Goal: Register for event/course

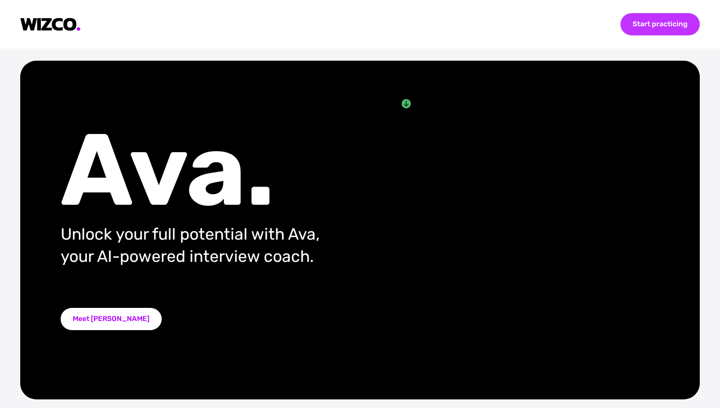
click at [643, 29] on div "Start practicing" at bounding box center [660, 24] width 79 height 22
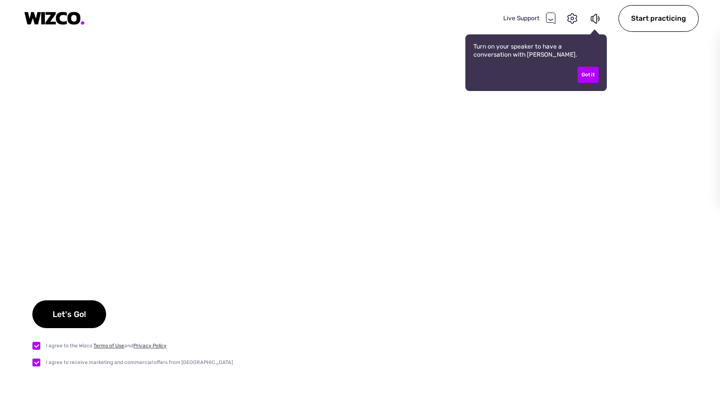
checkbox input "true"
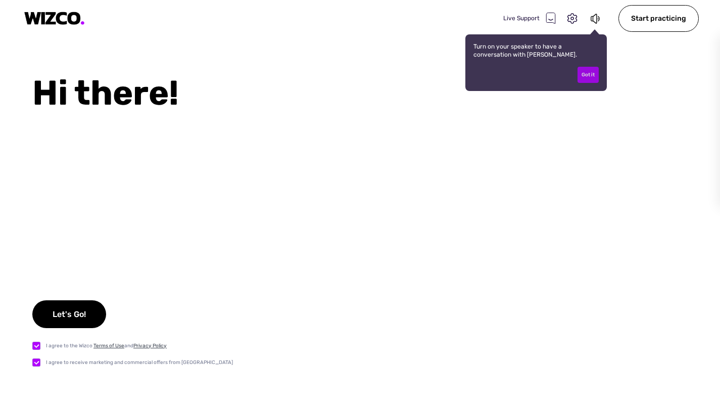
click at [581, 76] on div "Got it" at bounding box center [588, 75] width 21 height 16
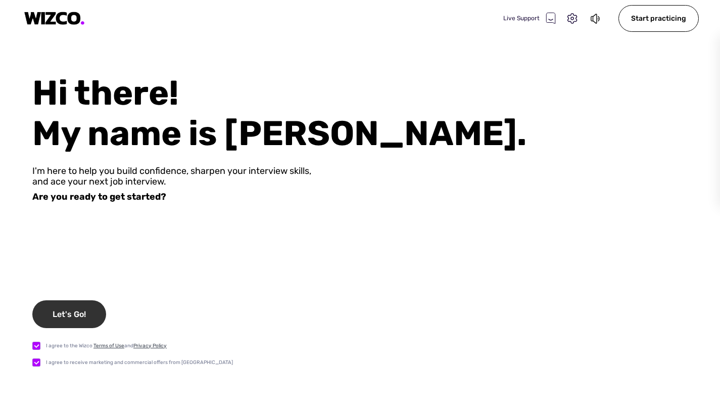
click at [59, 318] on div "Let's Go!" at bounding box center [69, 314] width 74 height 28
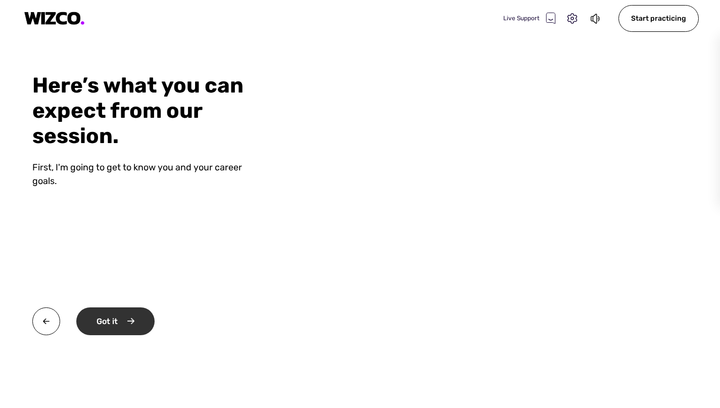
click at [131, 317] on div "Got it" at bounding box center [115, 321] width 78 height 28
click at [150, 315] on div "Okay" at bounding box center [114, 321] width 76 height 28
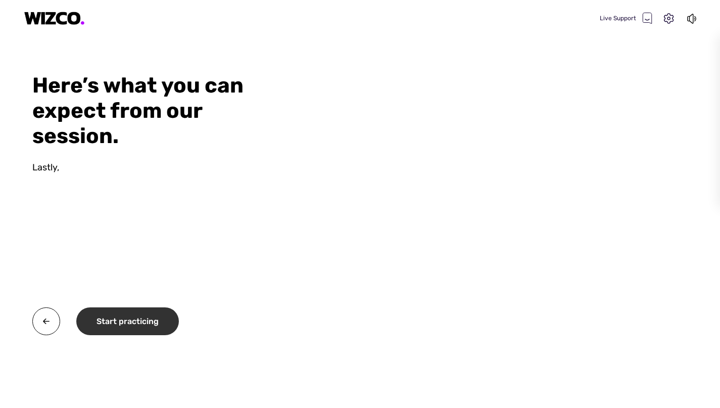
click at [155, 311] on div "Start practicing" at bounding box center [127, 321] width 103 height 28
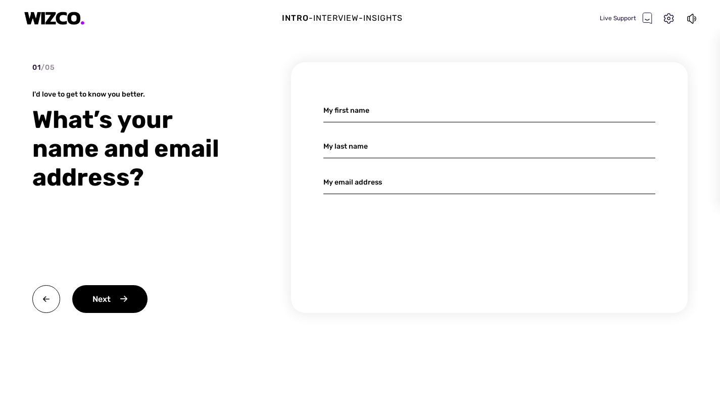
click at [345, 109] on input at bounding box center [489, 111] width 332 height 24
type input "n"
type input "[PERSON_NAME]"
type input "n"
type input "Nam"
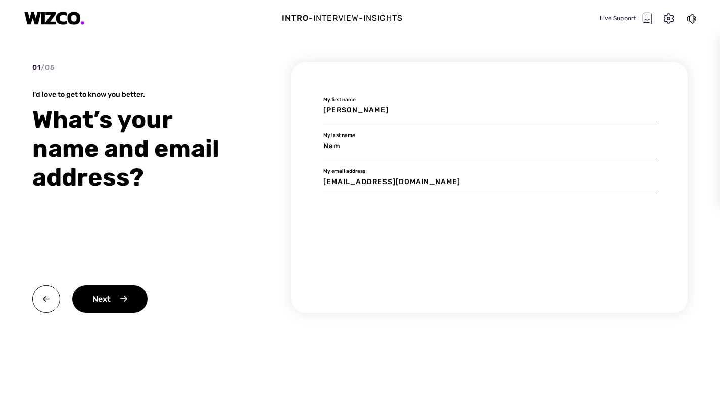
type input "[EMAIL_ADDRESS][DOMAIN_NAME]"
click at [135, 295] on div "Next" at bounding box center [109, 299] width 75 height 28
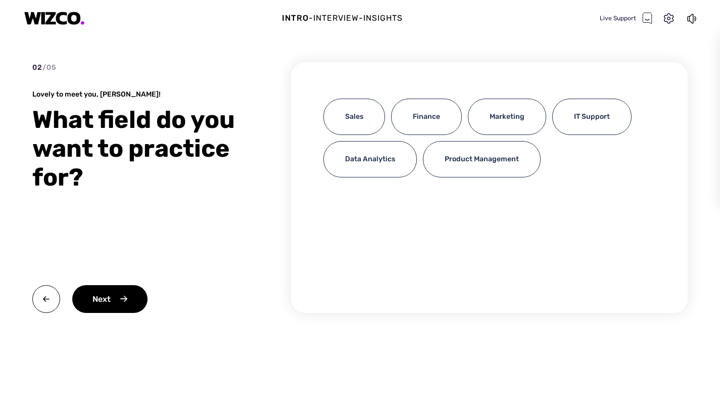
click at [467, 193] on div "Sales Finance Marketing IT Support Data Analytics Product Management" at bounding box center [489, 187] width 397 height 251
click at [344, 118] on div "Sales" at bounding box center [354, 117] width 62 height 36
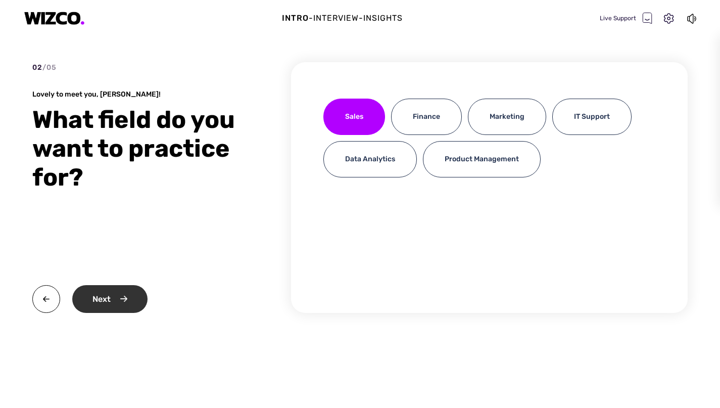
click at [108, 305] on div "Next" at bounding box center [109, 299] width 75 height 28
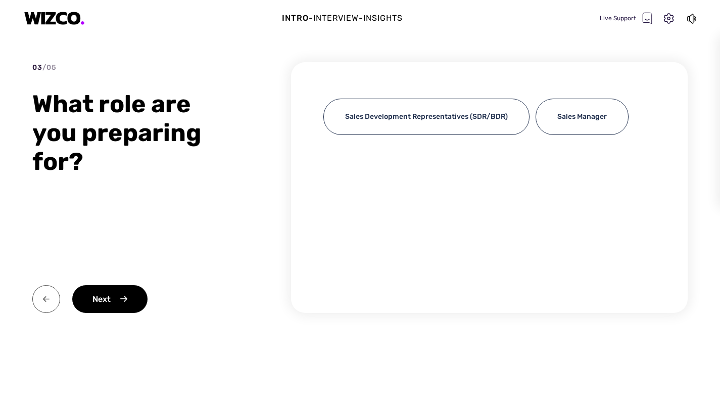
click at [39, 307] on img at bounding box center [46, 299] width 28 height 28
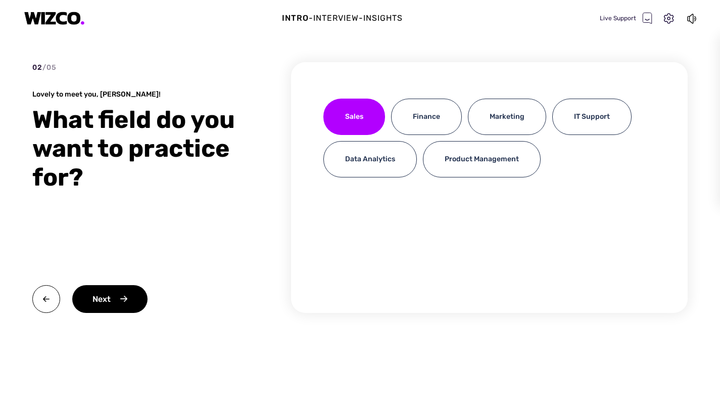
click at [355, 117] on div "Sales" at bounding box center [354, 117] width 62 height 36
click at [37, 303] on img at bounding box center [46, 299] width 28 height 28
